Goal: Transaction & Acquisition: Book appointment/travel/reservation

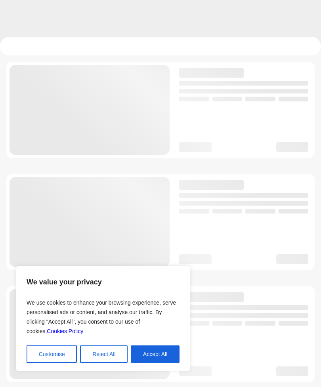
click at [160, 353] on button "Accept All" at bounding box center [155, 353] width 49 height 17
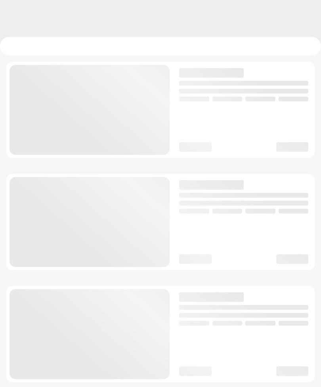
checkbox input "true"
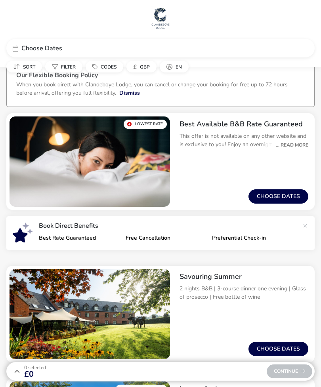
click at [278, 200] on button "Choose dates" at bounding box center [278, 196] width 60 height 14
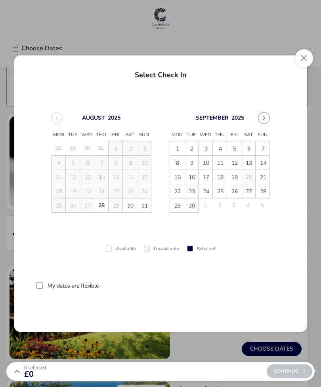
click at [264, 121] on button "Next Month" at bounding box center [264, 118] width 12 height 12
click at [264, 119] on icon "Next Month" at bounding box center [264, 118] width 6 height 6
click at [264, 120] on icon "Next Month" at bounding box center [264, 118] width 6 height 6
click at [251, 146] on td "6" at bounding box center [248, 148] width 14 height 14
click at [267, 119] on button "Next Month" at bounding box center [264, 118] width 12 height 12
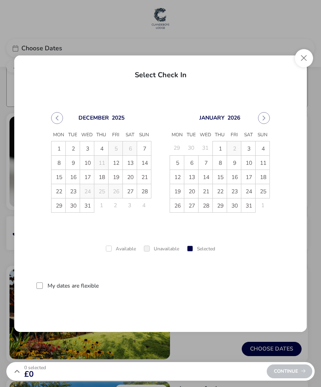
click at [61, 118] on button "Previous Month" at bounding box center [57, 118] width 12 height 12
click at [306, 62] on button "Close" at bounding box center [303, 58] width 18 height 18
